Goal: Task Accomplishment & Management: Use online tool/utility

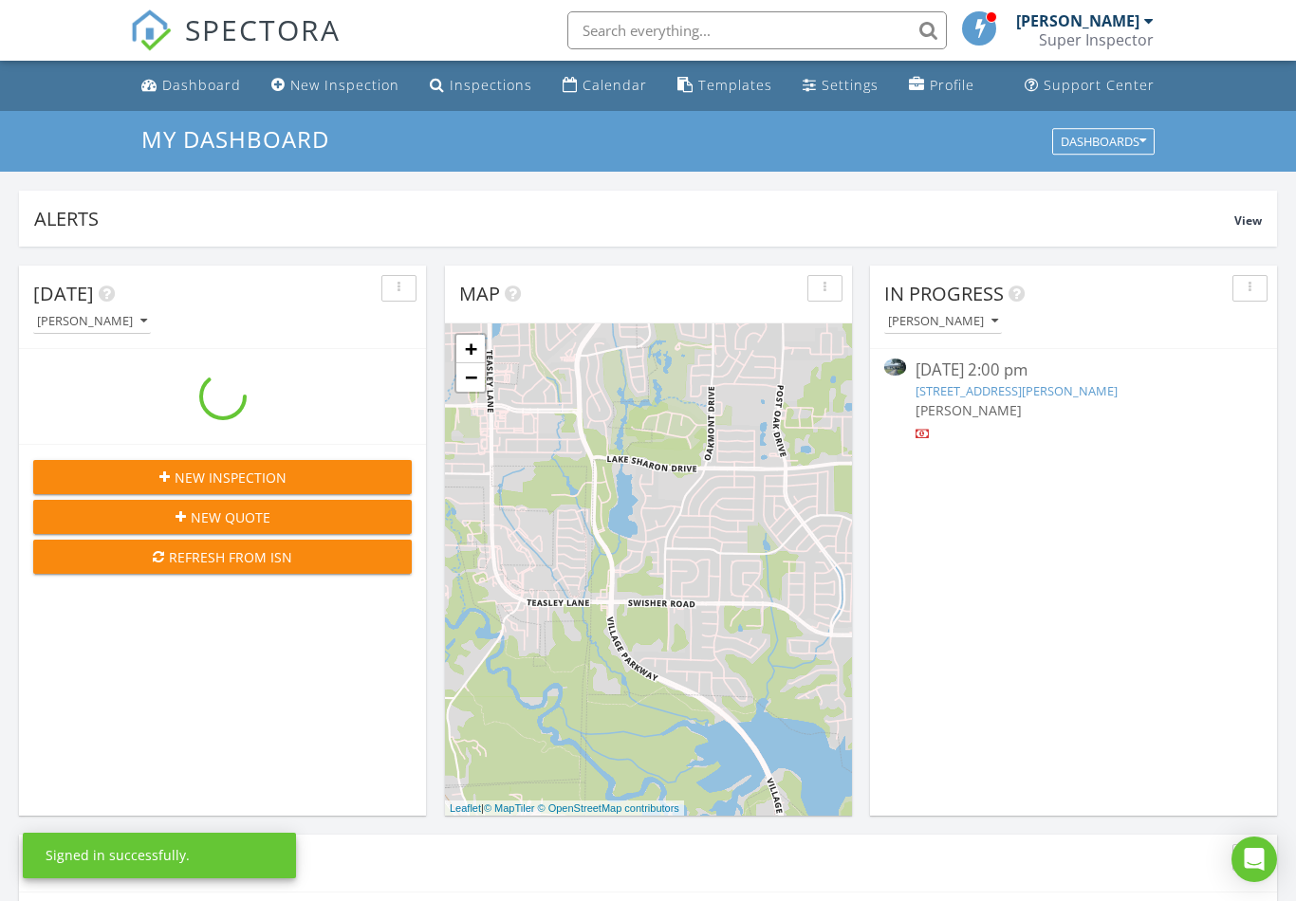
scroll to position [1727, 1297]
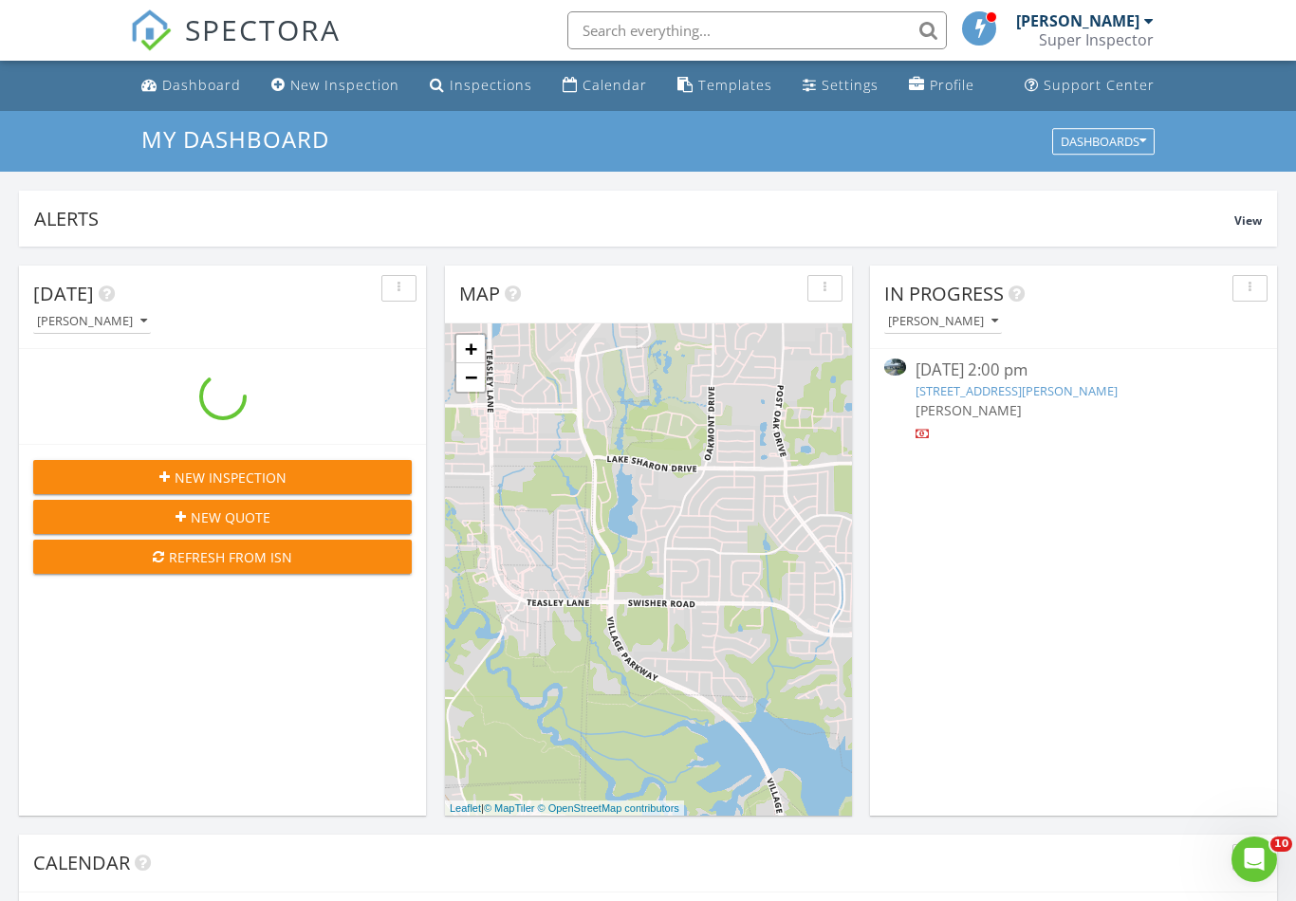
scroll to position [1727, 1297]
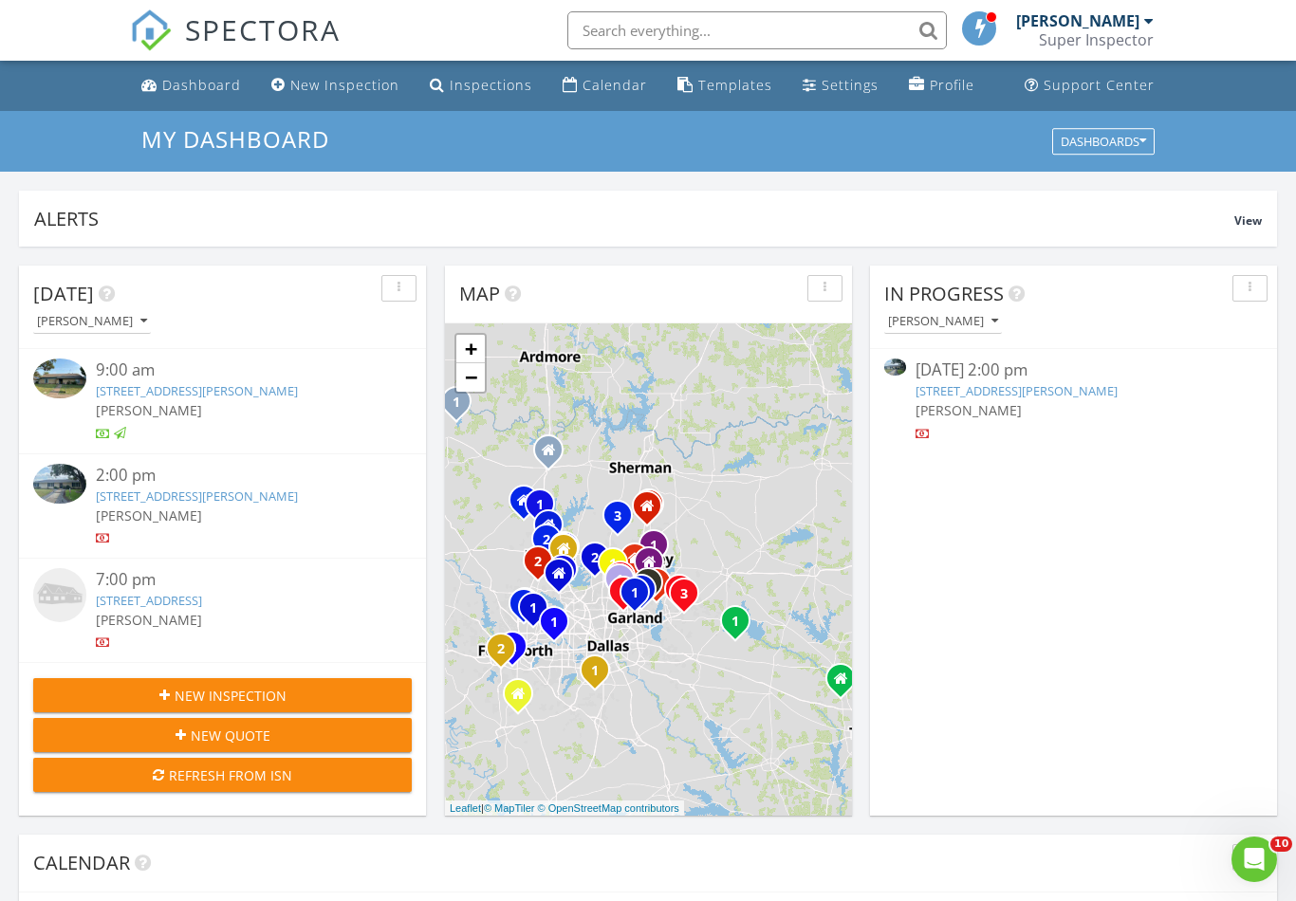
click at [254, 502] on link "709 Westbrook Dr, Plano, TX 75075" at bounding box center [197, 496] width 202 height 17
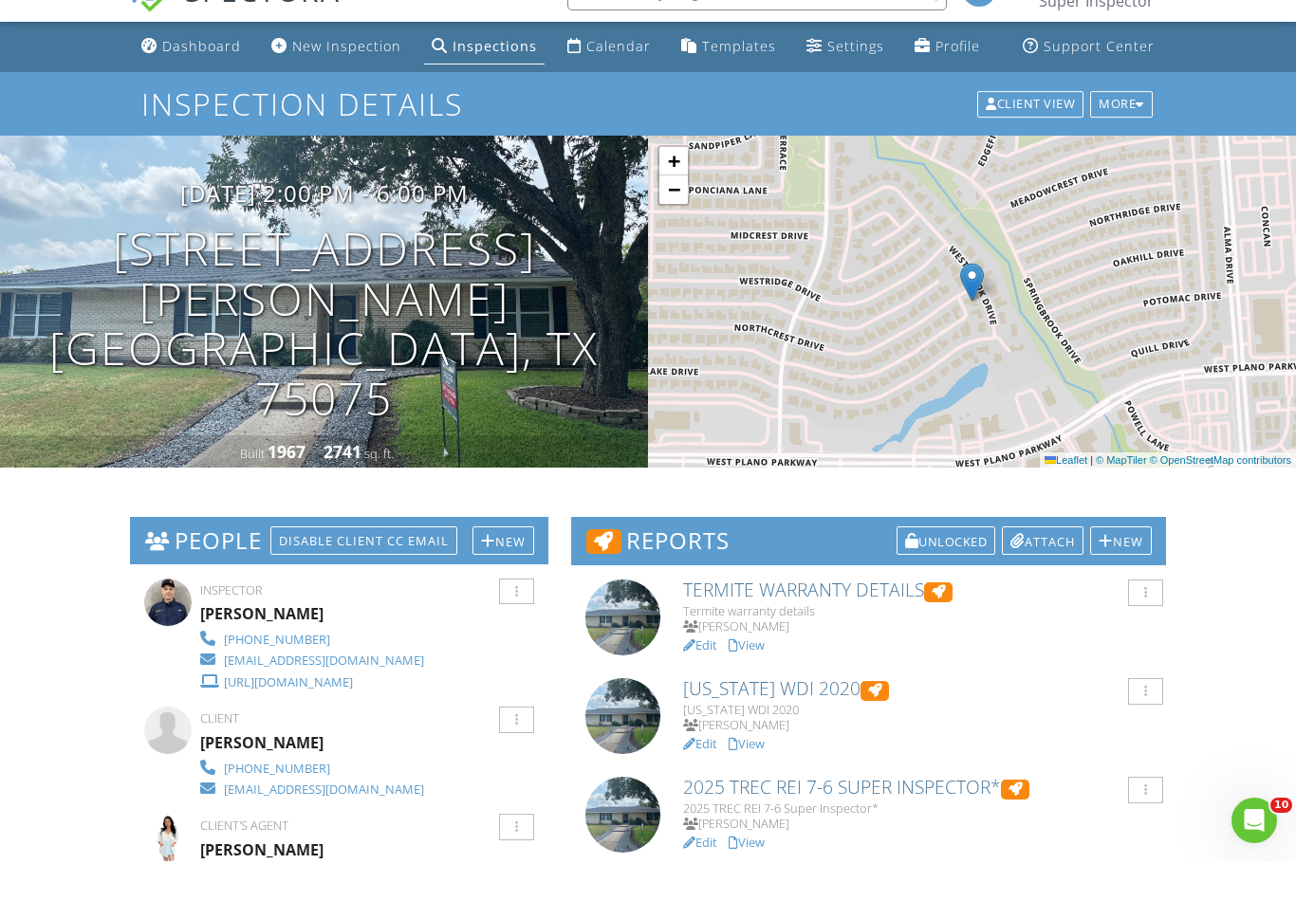
scroll to position [37, 0]
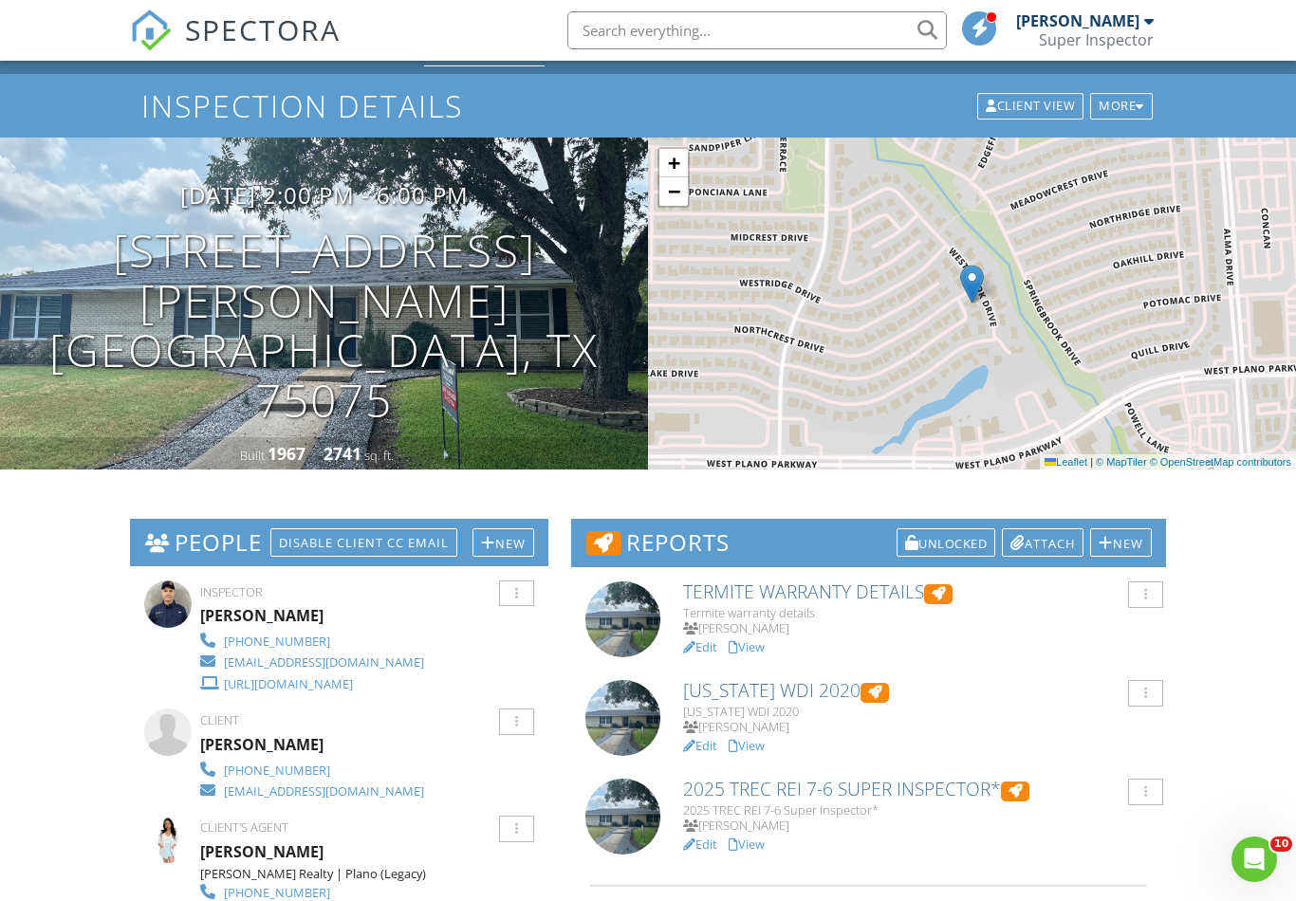
click at [753, 844] on link "View" at bounding box center [746, 844] width 36 height 17
